Goal: Task Accomplishment & Management: Manage account settings

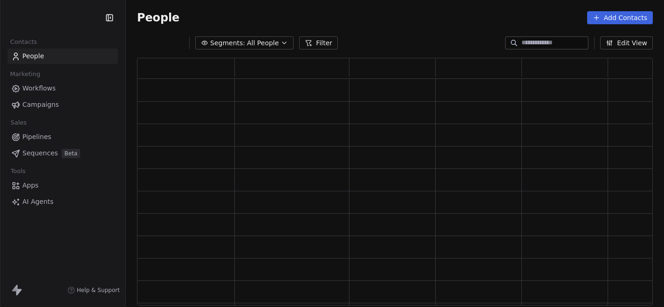
click at [60, 21] on html "Contacts People Marketing Workflows Campaigns Sales Pipelines Sequences Beta To…" at bounding box center [332, 153] width 664 height 307
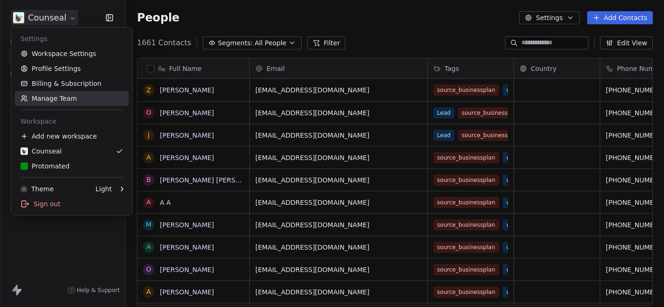
scroll to position [270, 538]
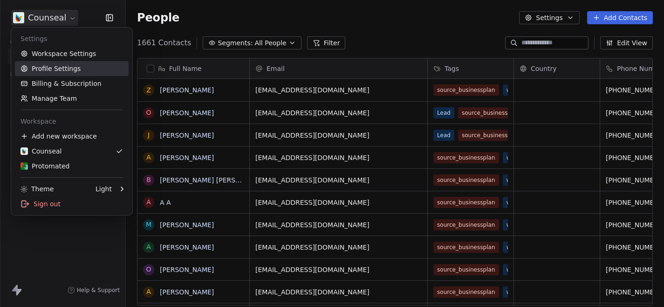
click at [61, 65] on link "Profile Settings" at bounding box center [72, 68] width 114 height 15
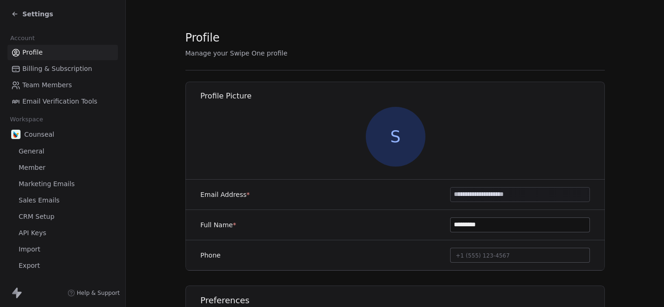
click at [48, 181] on span "Marketing Emails" at bounding box center [47, 184] width 56 height 10
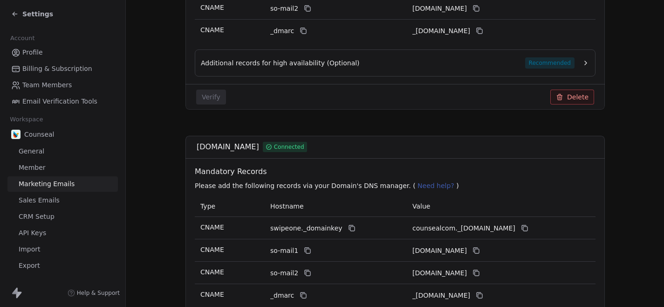
scroll to position [317, 0]
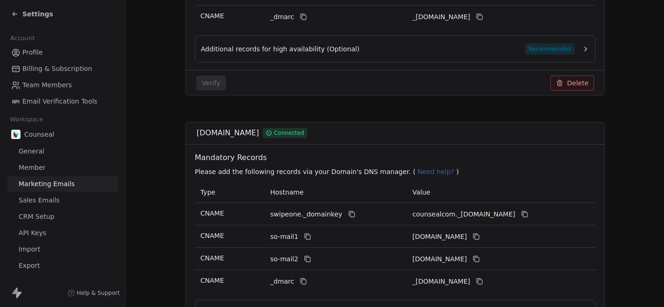
click at [43, 201] on span "Sales Emails" at bounding box center [39, 200] width 41 height 10
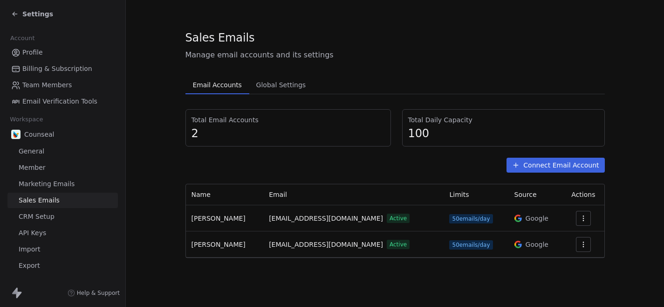
click at [125, 218] on div "Settings Account Profile Billing & Subscription Team Members Email Verification…" at bounding box center [63, 153] width 126 height 307
click at [38, 18] on span "Settings" at bounding box center [37, 13] width 31 height 9
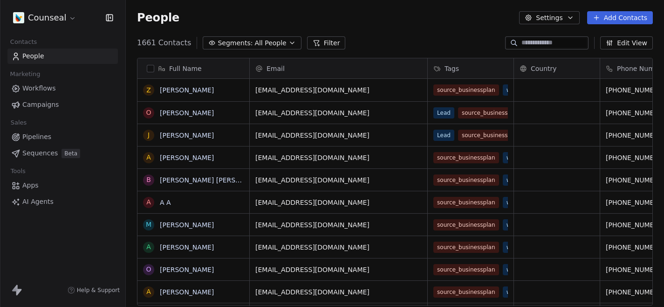
scroll to position [270, 538]
